Goal: Task Accomplishment & Management: Complete application form

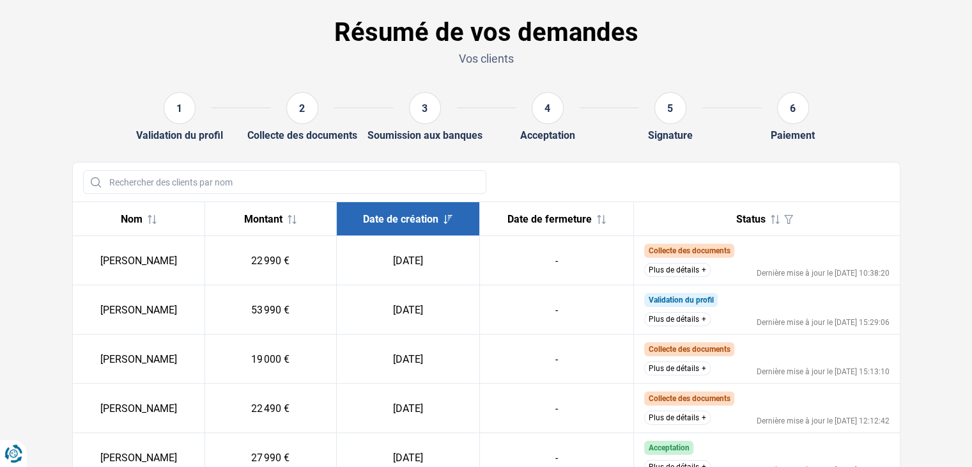
scroll to position [128, 0]
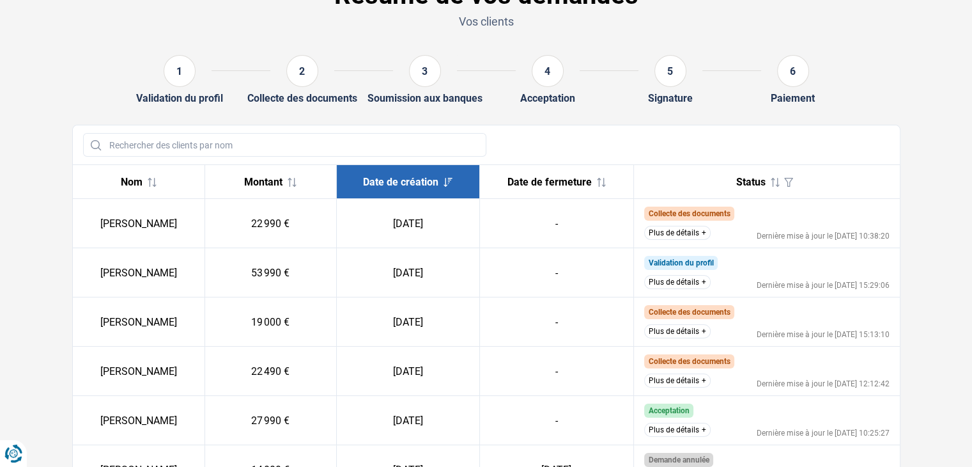
scroll to position [64, 0]
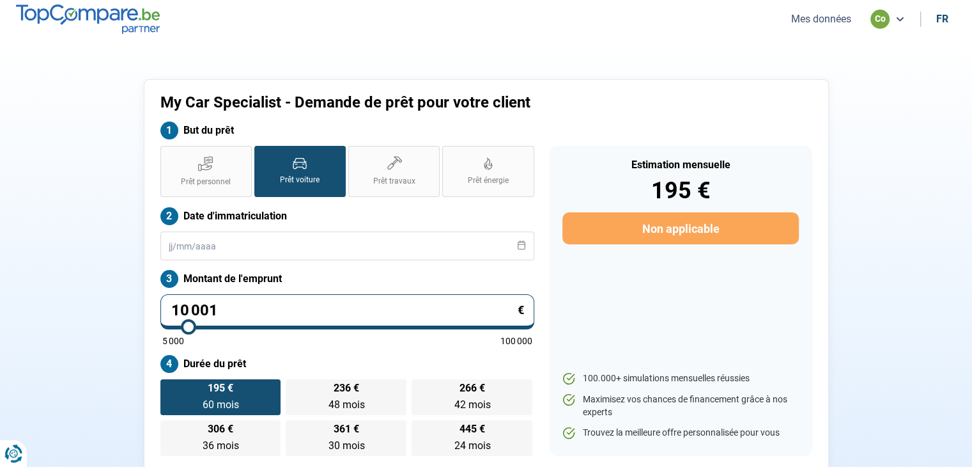
click at [798, 17] on button "Mes données" at bounding box center [821, 18] width 68 height 13
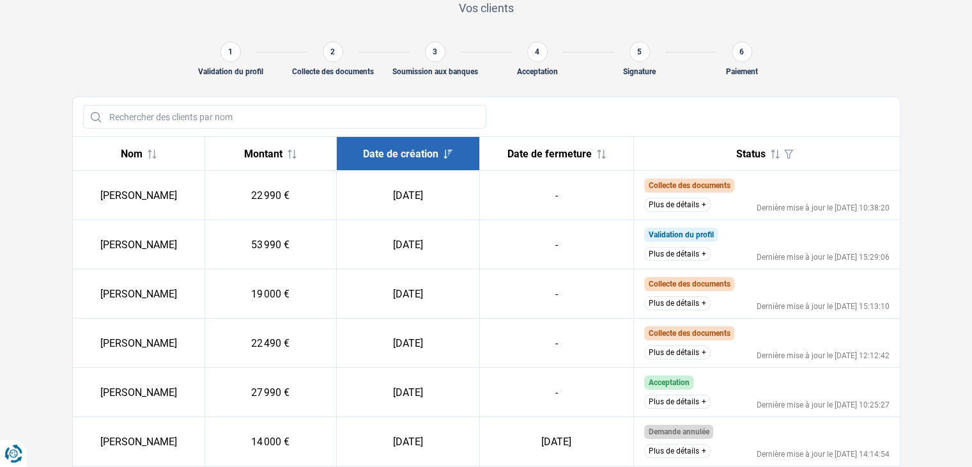
scroll to position [99, 0]
